Goal: Browse casually

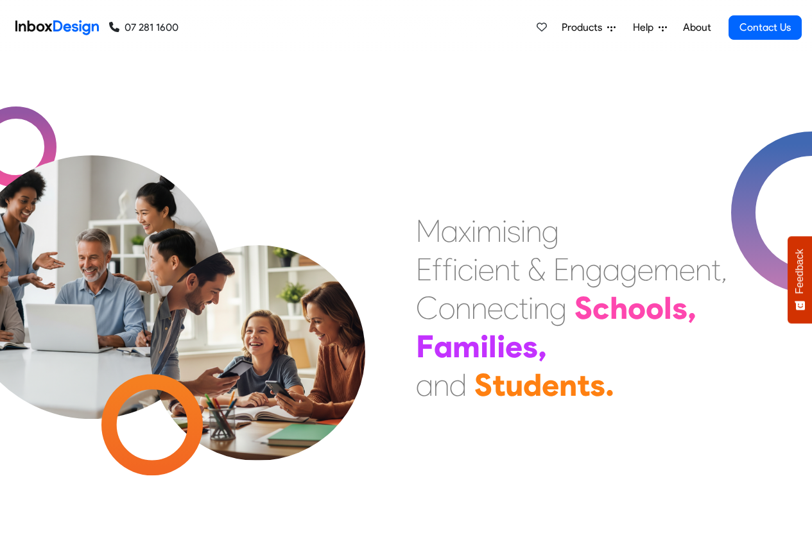
click at [697, 28] on link "About" at bounding box center [696, 28] width 35 height 26
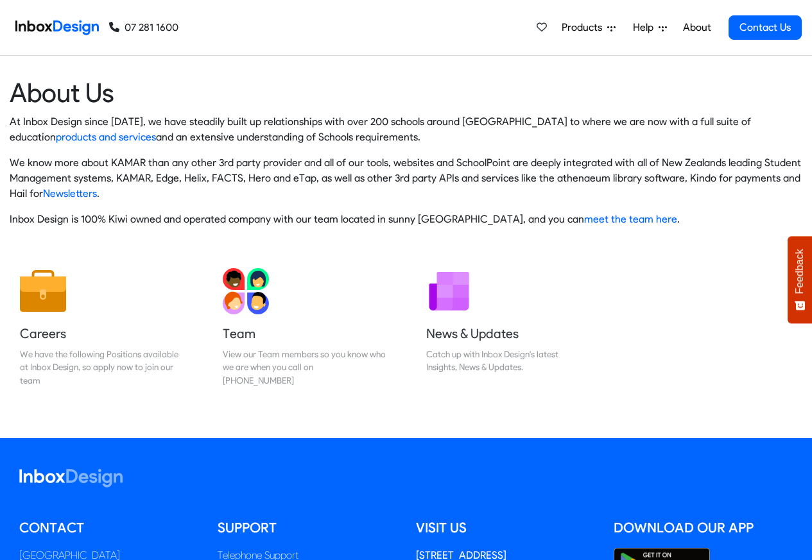
click at [580, 28] on span "Products" at bounding box center [585, 27] width 46 height 15
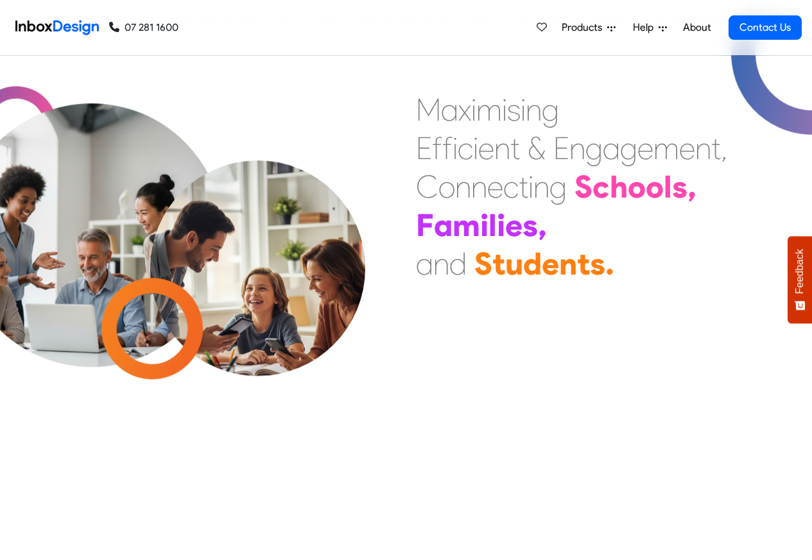
checkbox input "true"
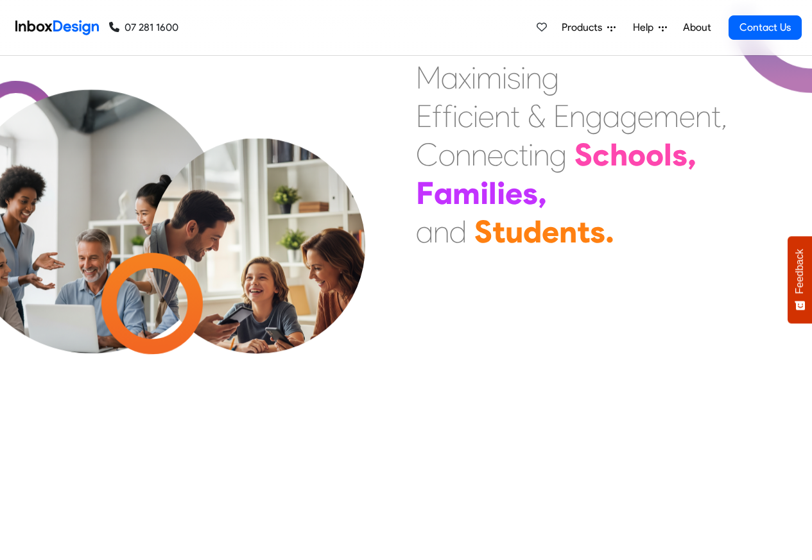
scroll to position [7663, 0]
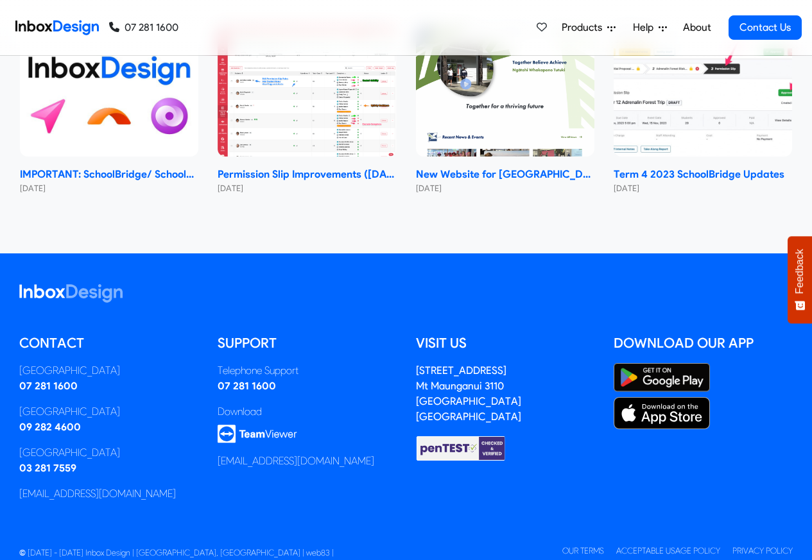
checkbox input "true"
